Goal: Find specific page/section: Find specific page/section

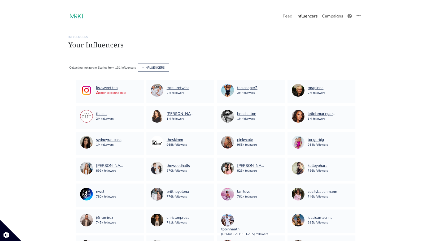
click at [330, 17] on link "Campaigns" at bounding box center [332, 16] width 25 height 11
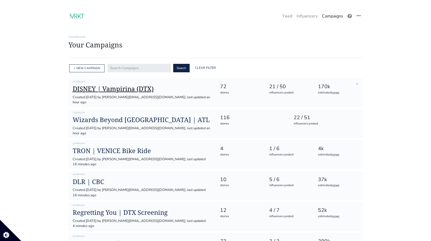
click at [127, 88] on h1 "DISNEY | Vampirina (DTX)" at bounding box center [142, 89] width 139 height 8
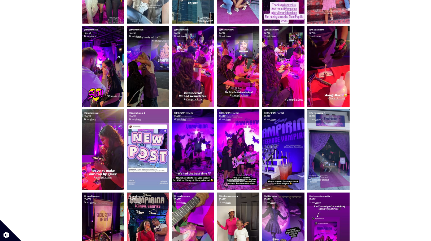
scroll to position [317, 0]
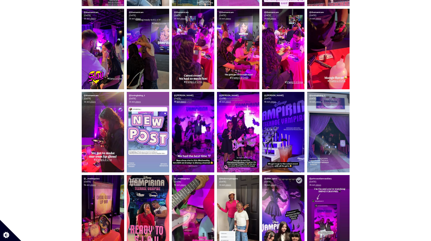
click at [287, 214] on img at bounding box center [283, 215] width 42 height 81
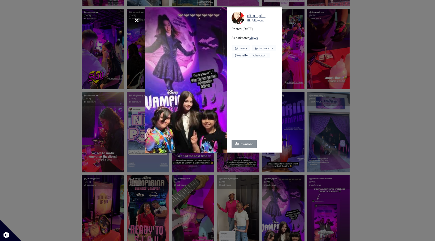
click at [387, 99] on div "× Your browser does not support HTML5 video. ditto_spice 8k followers Posted [D…" at bounding box center [217, 120] width 435 height 241
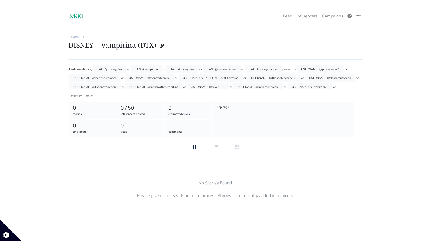
scroll to position [83, 0]
